Goal: Entertainment & Leisure: Consume media (video, audio)

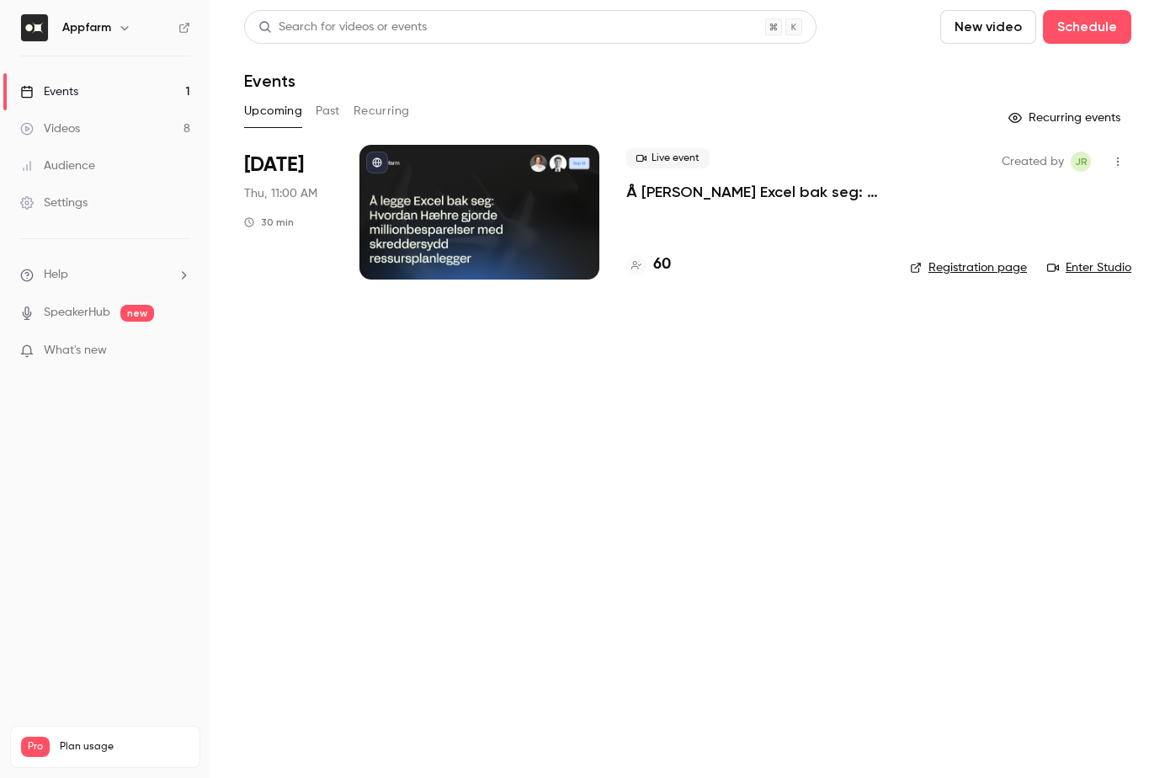
click at [85, 122] on link "Videos 8" at bounding box center [105, 128] width 210 height 37
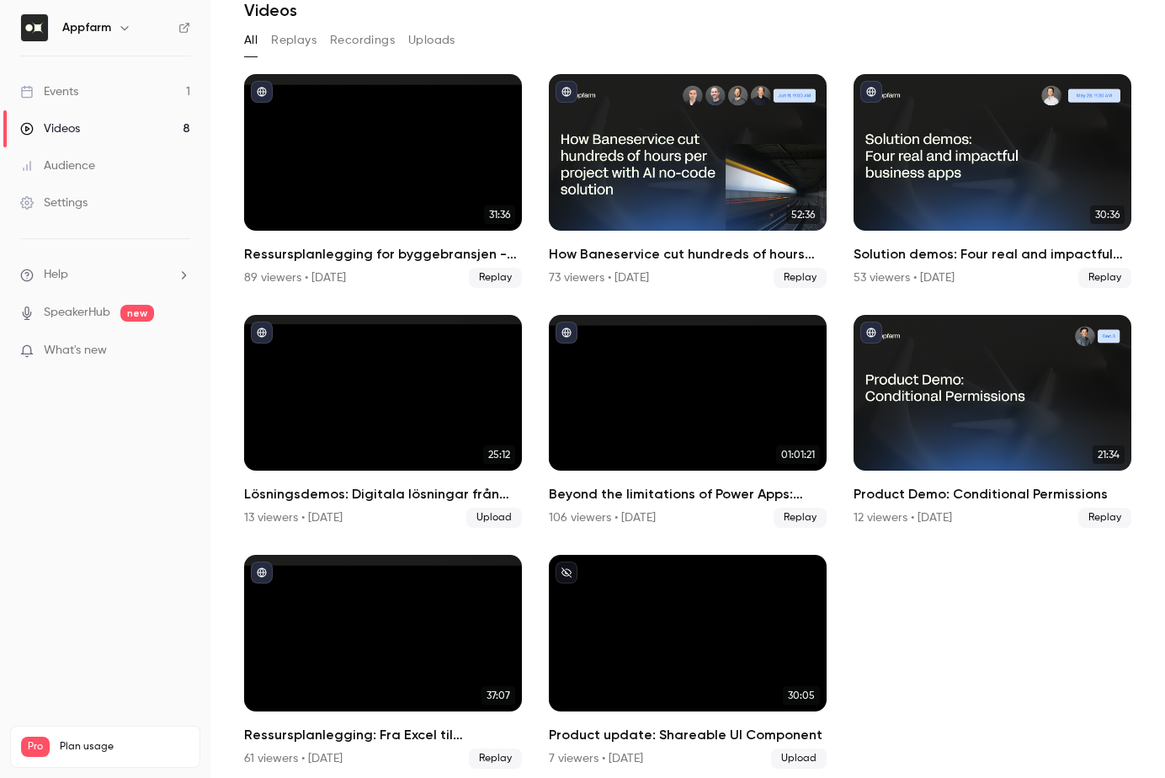
scroll to position [74, 0]
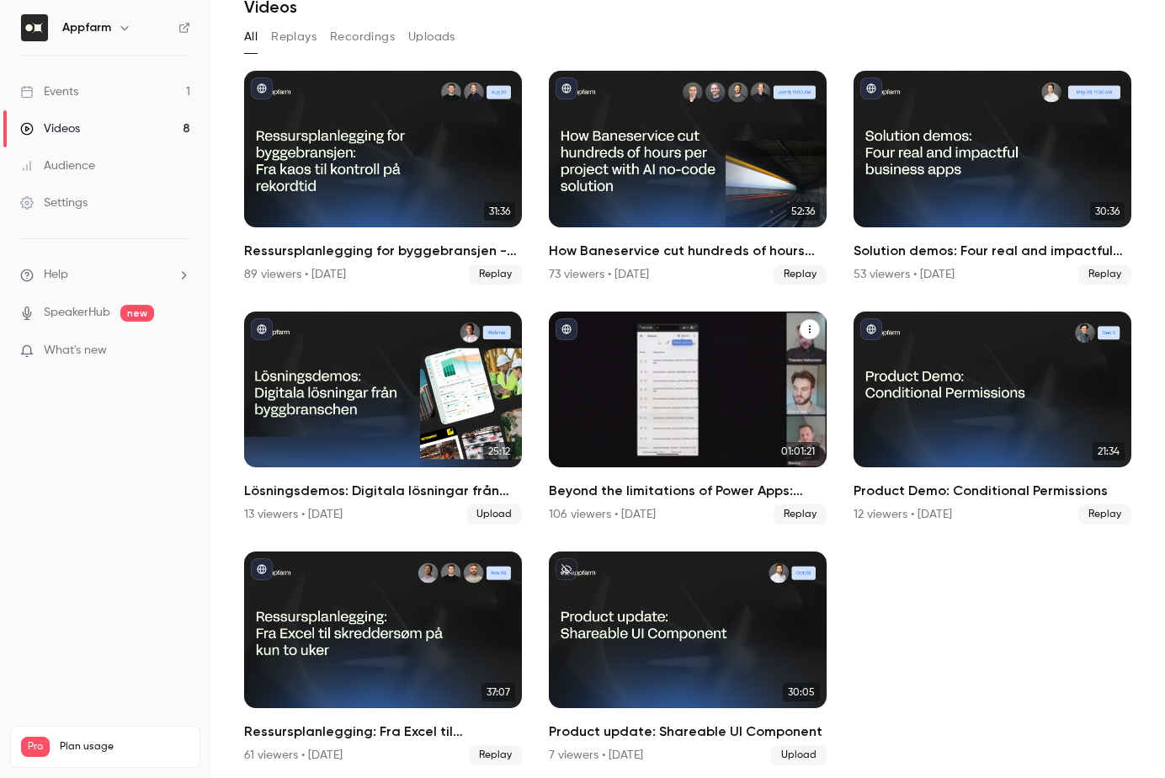
click at [636, 482] on h2 "Beyond the limitations of Power Apps: Lessons from industry leaders" at bounding box center [688, 491] width 278 height 20
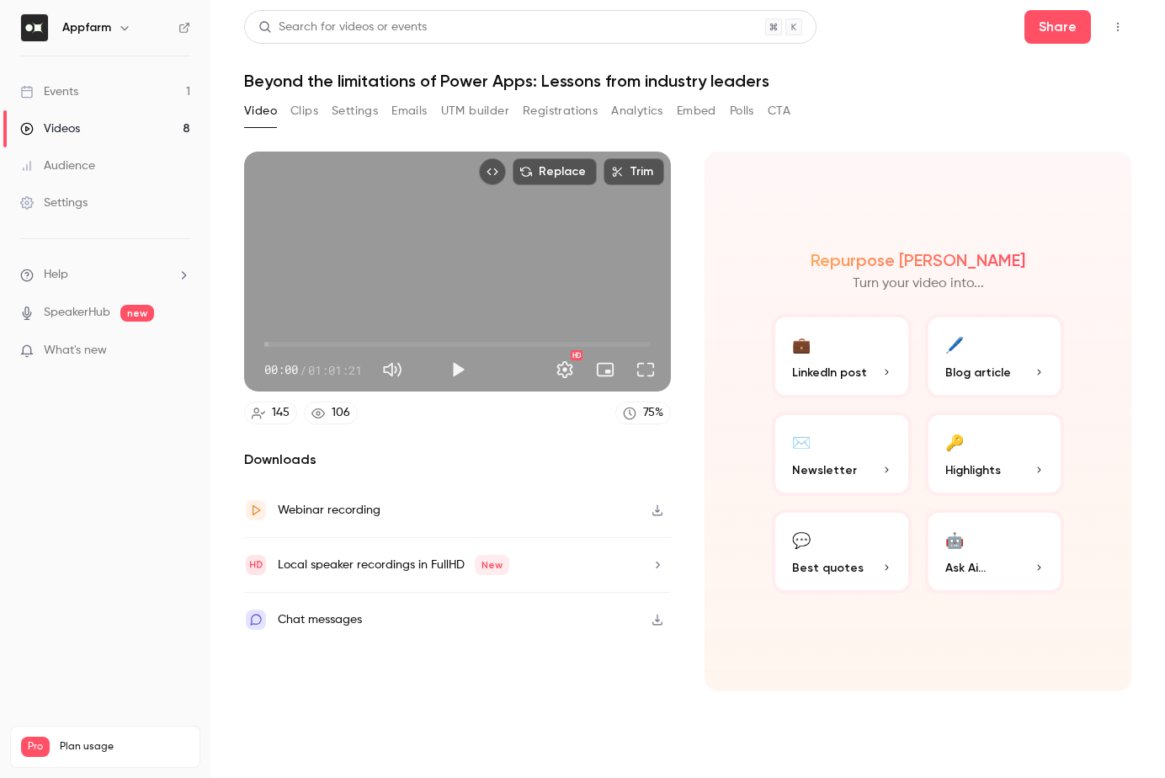
click at [495, 110] on button "UTM builder" at bounding box center [475, 111] width 68 height 27
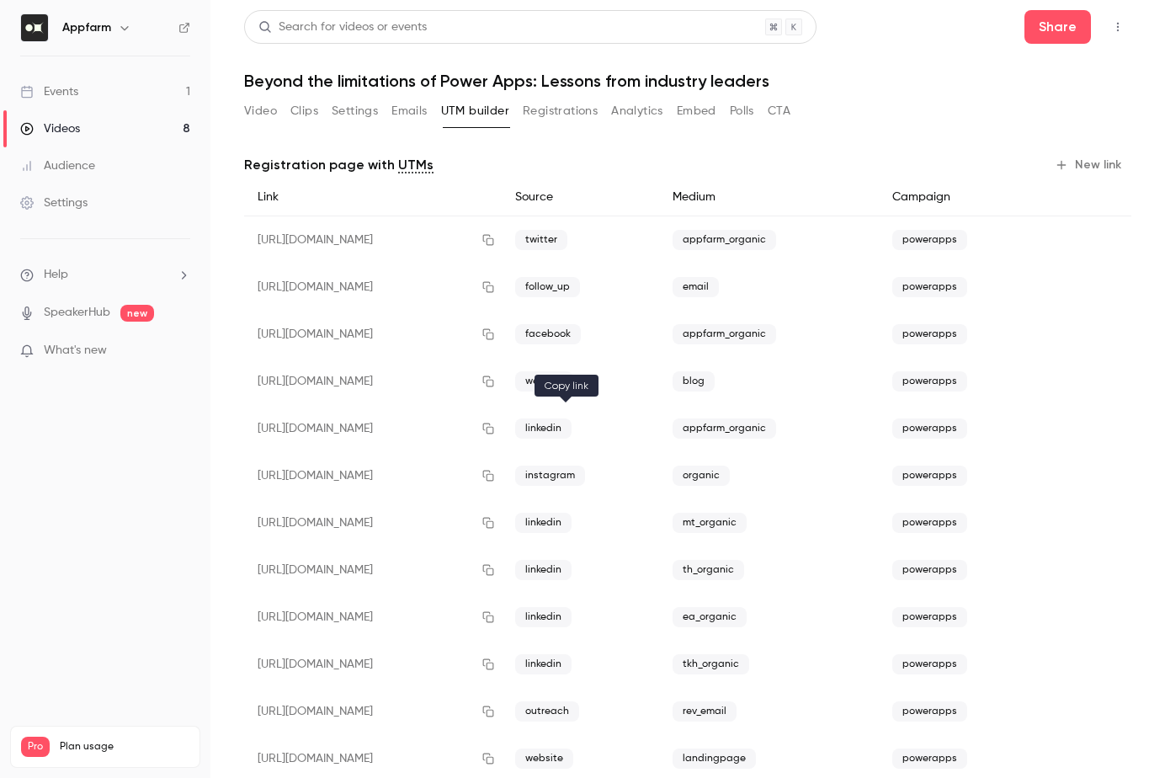
click at [495, 429] on icon "button" at bounding box center [488, 429] width 13 height 12
